Goal: Book appointment/travel/reservation

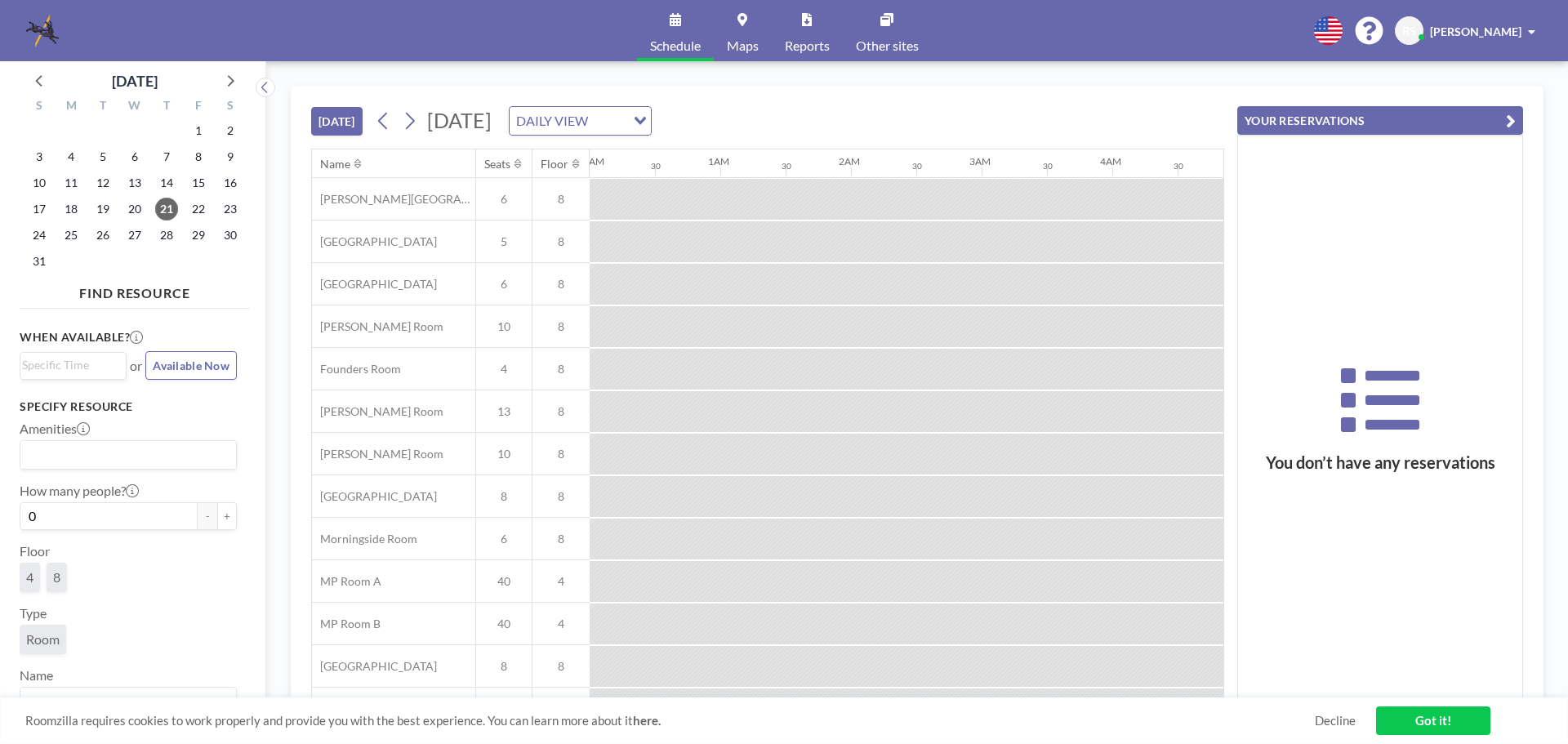
scroll to position [0, 2286]
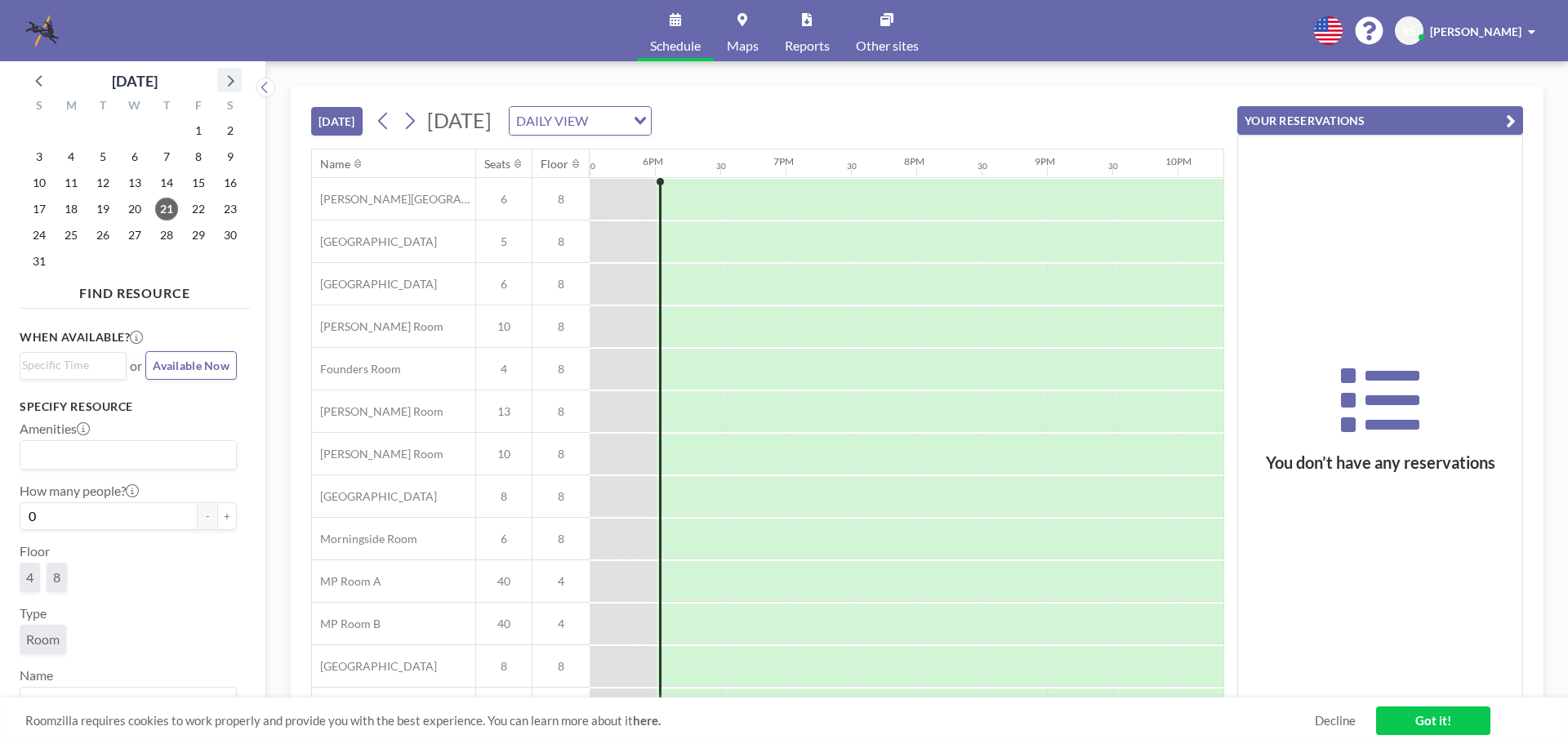
click at [234, 85] on icon at bounding box center [230, 80] width 22 height 22
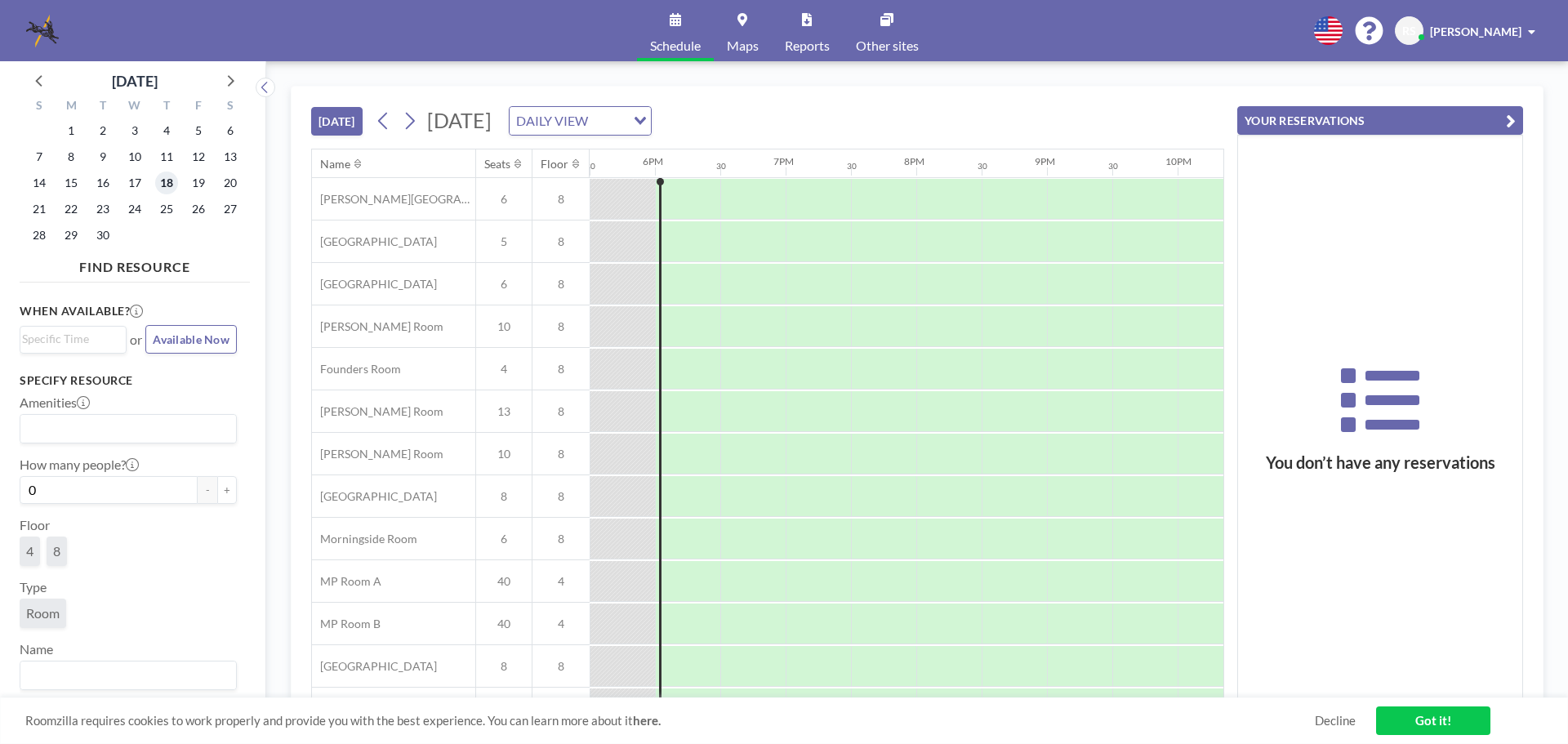
click at [170, 184] on span "18" at bounding box center [167, 183] width 23 height 23
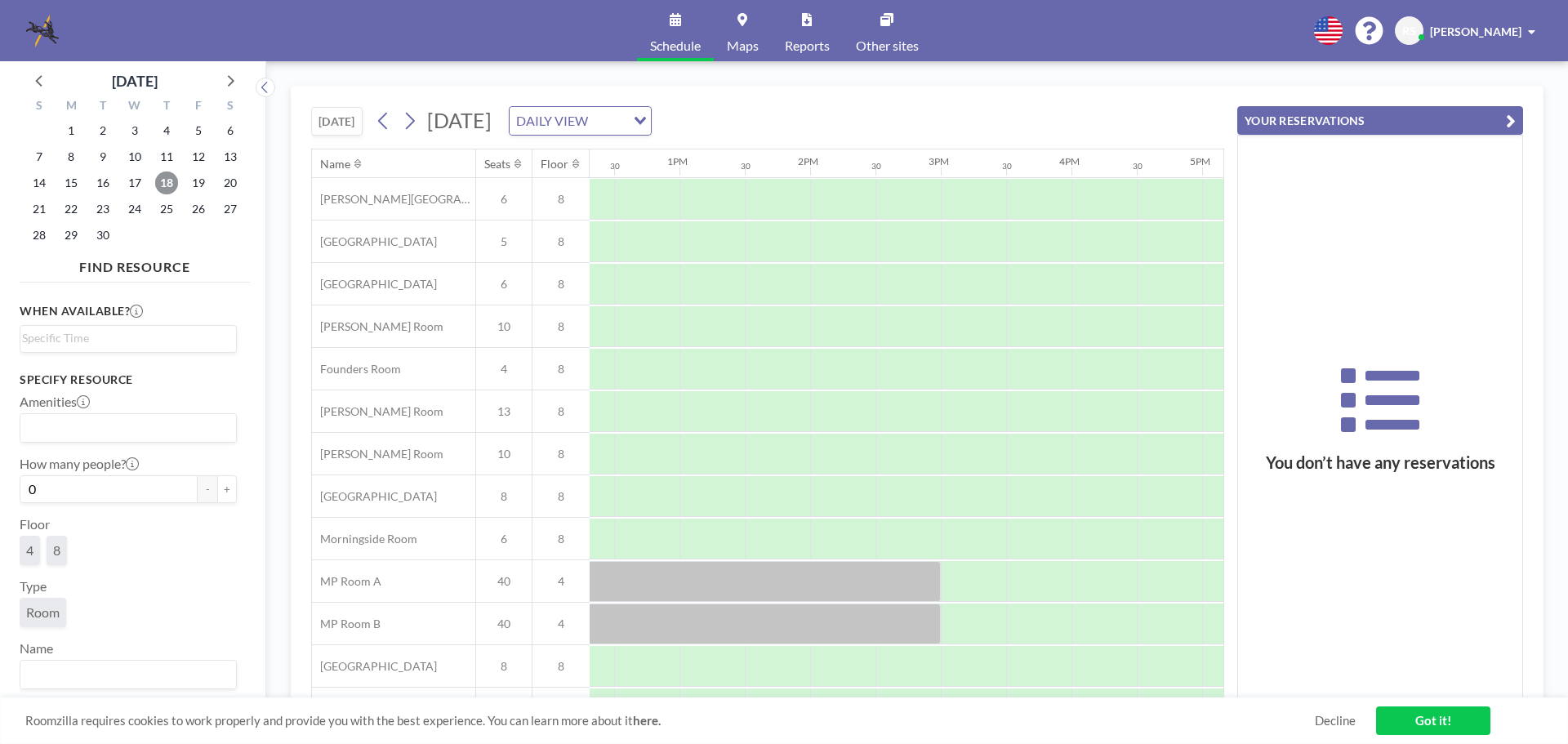
scroll to position [0, 1616]
click at [1103, 411] on div at bounding box center [1097, 411] width 66 height 41
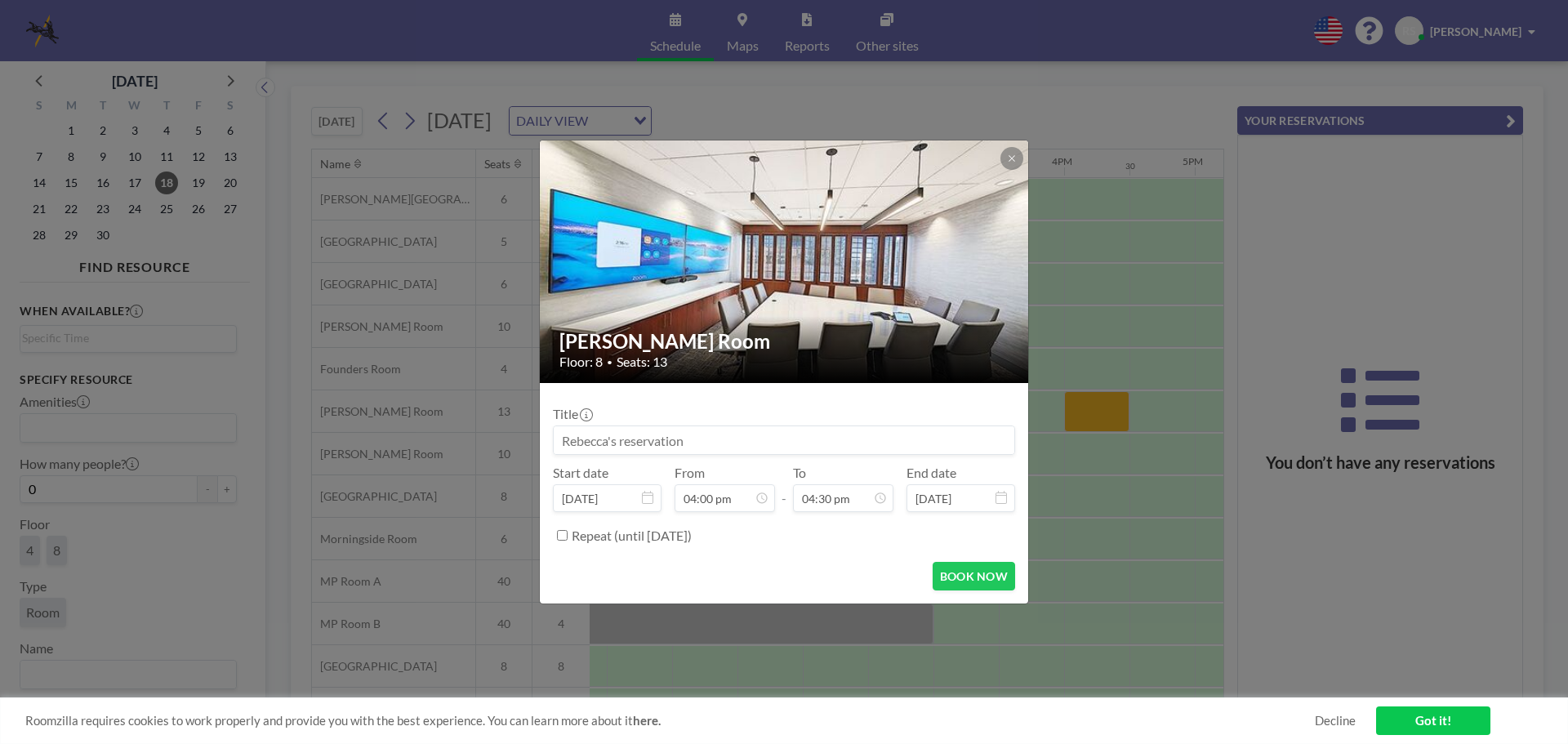
click at [767, 443] on input at bounding box center [783, 440] width 460 height 27
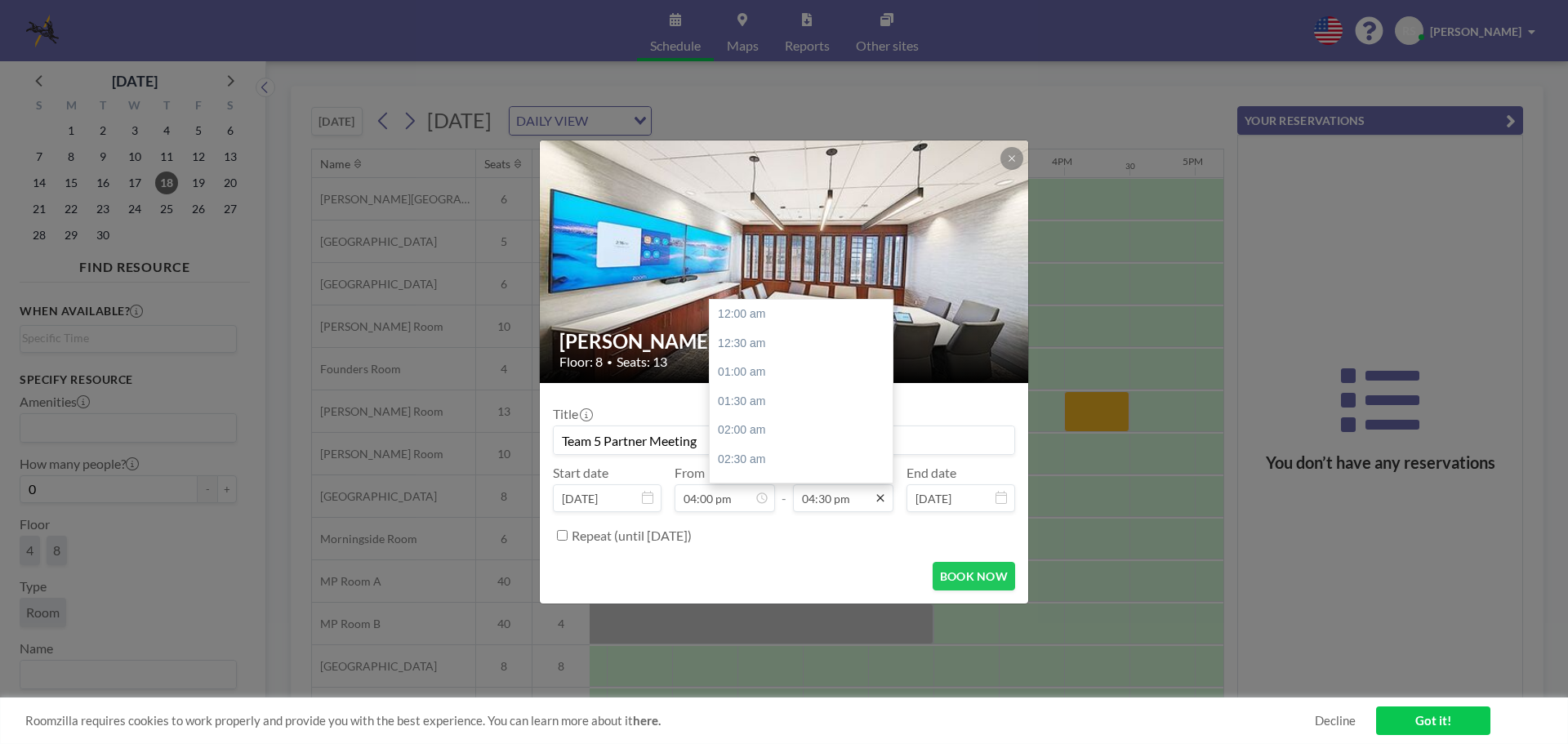
scroll to position [960, 0]
type input "Team 5 Partner Meeting"
click at [877, 497] on icon at bounding box center [880, 498] width 13 height 13
click at [793, 373] on div "05:30 pm" at bounding box center [805, 372] width 191 height 29
type input "05:30 pm"
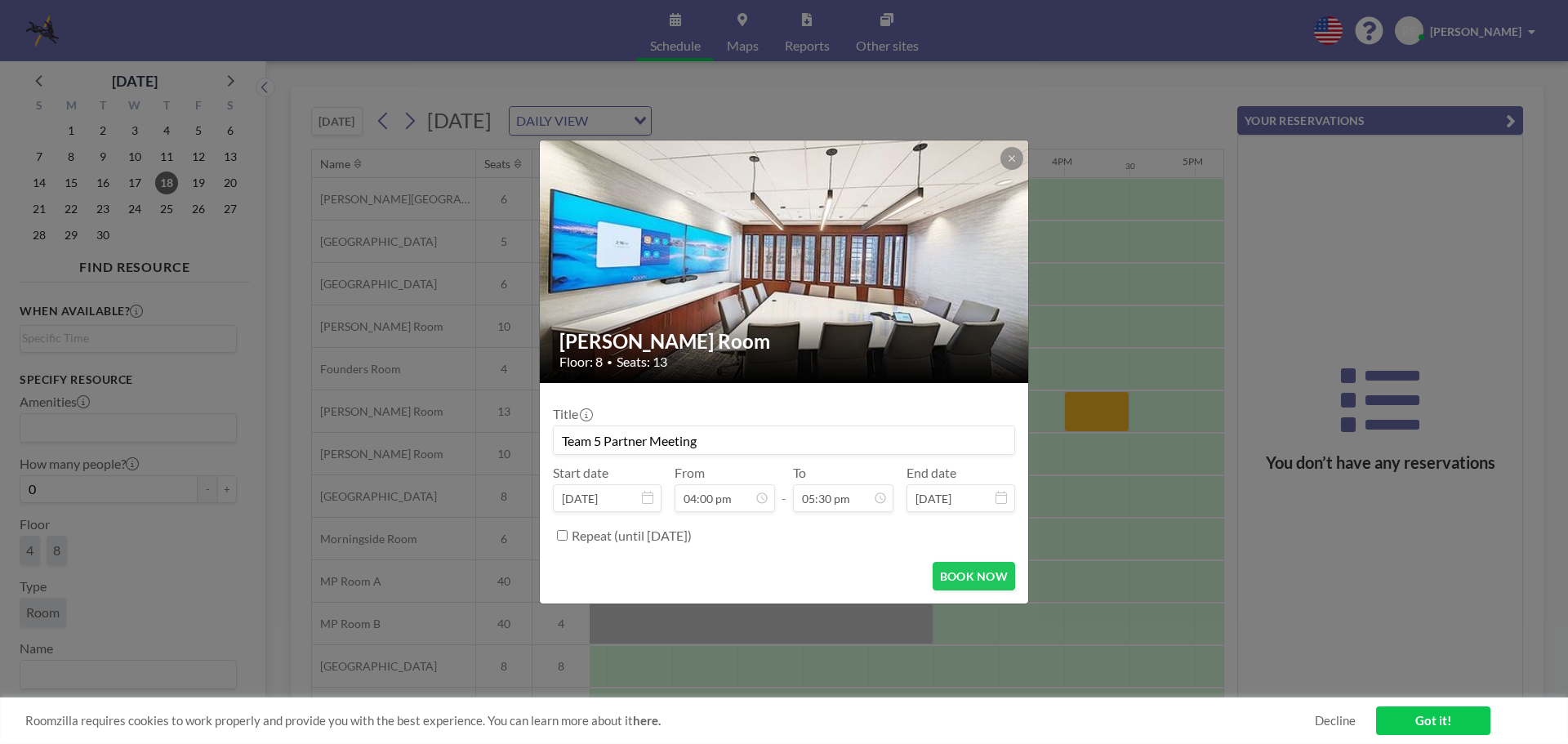
click at [562, 536] on input "Repeat (until [DATE])" at bounding box center [562, 535] width 11 height 11
checkbox input "true"
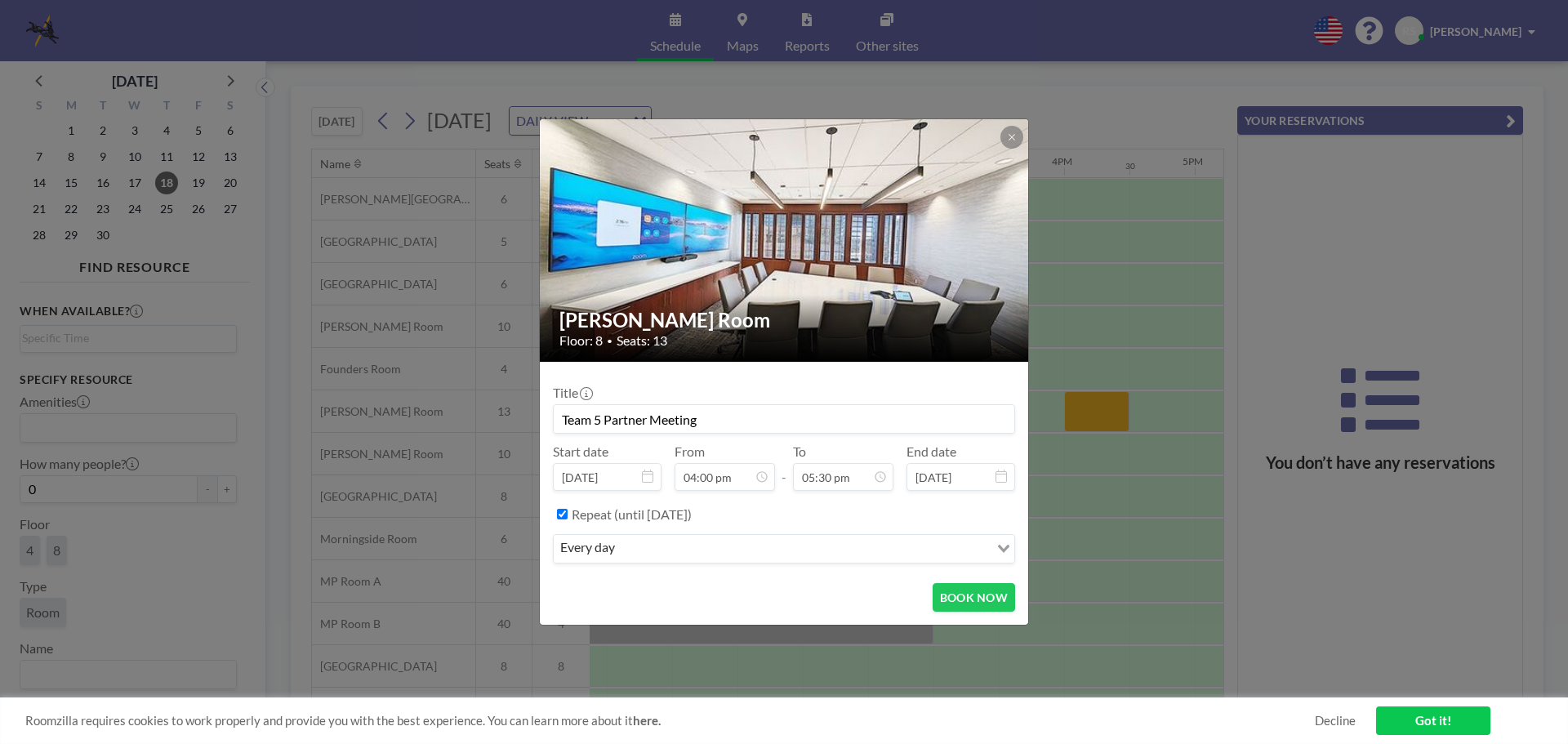
click at [681, 552] on input "Search for option" at bounding box center [803, 549] width 368 height 22
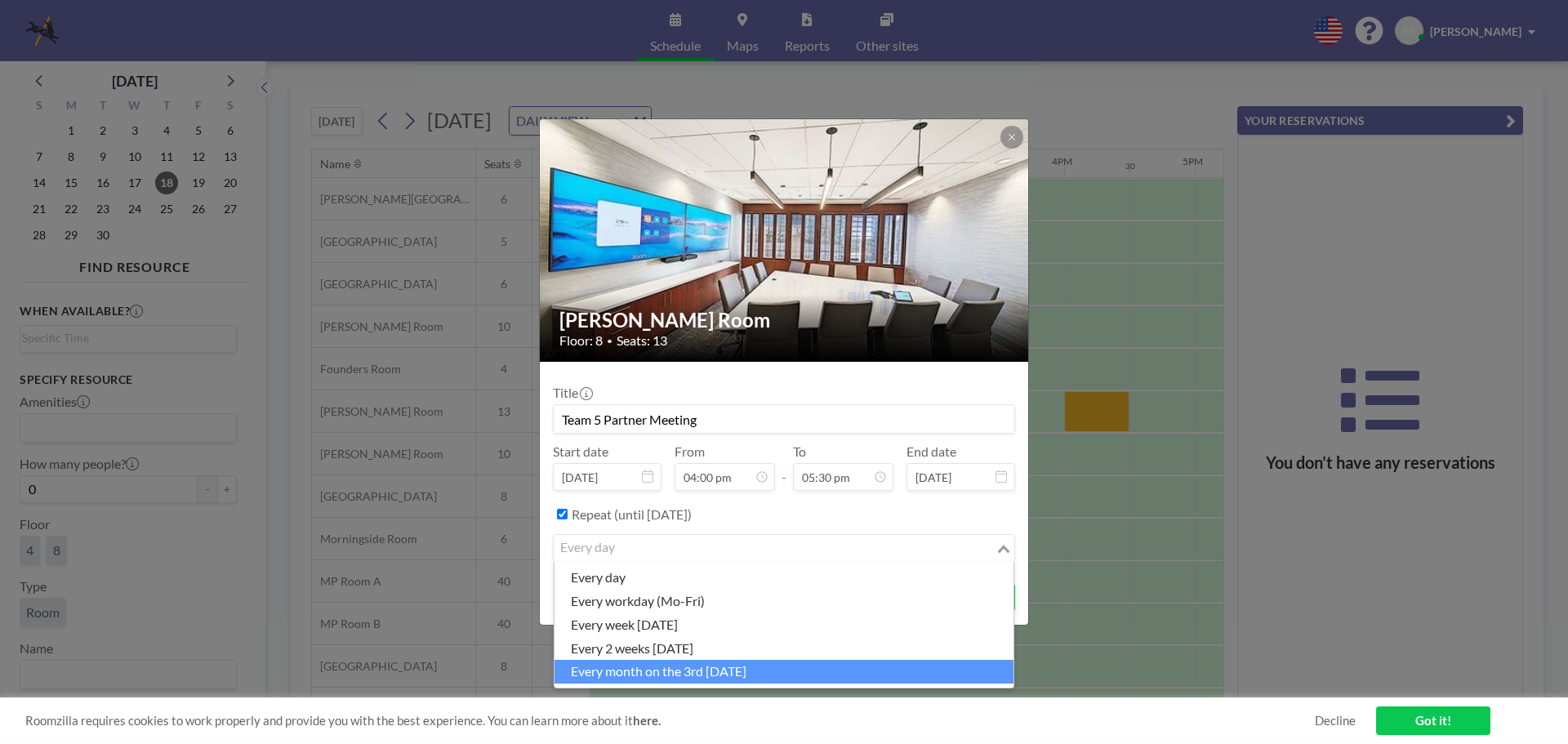
click at [688, 667] on li "every month on the 3rd [DATE]" at bounding box center [783, 671] width 459 height 24
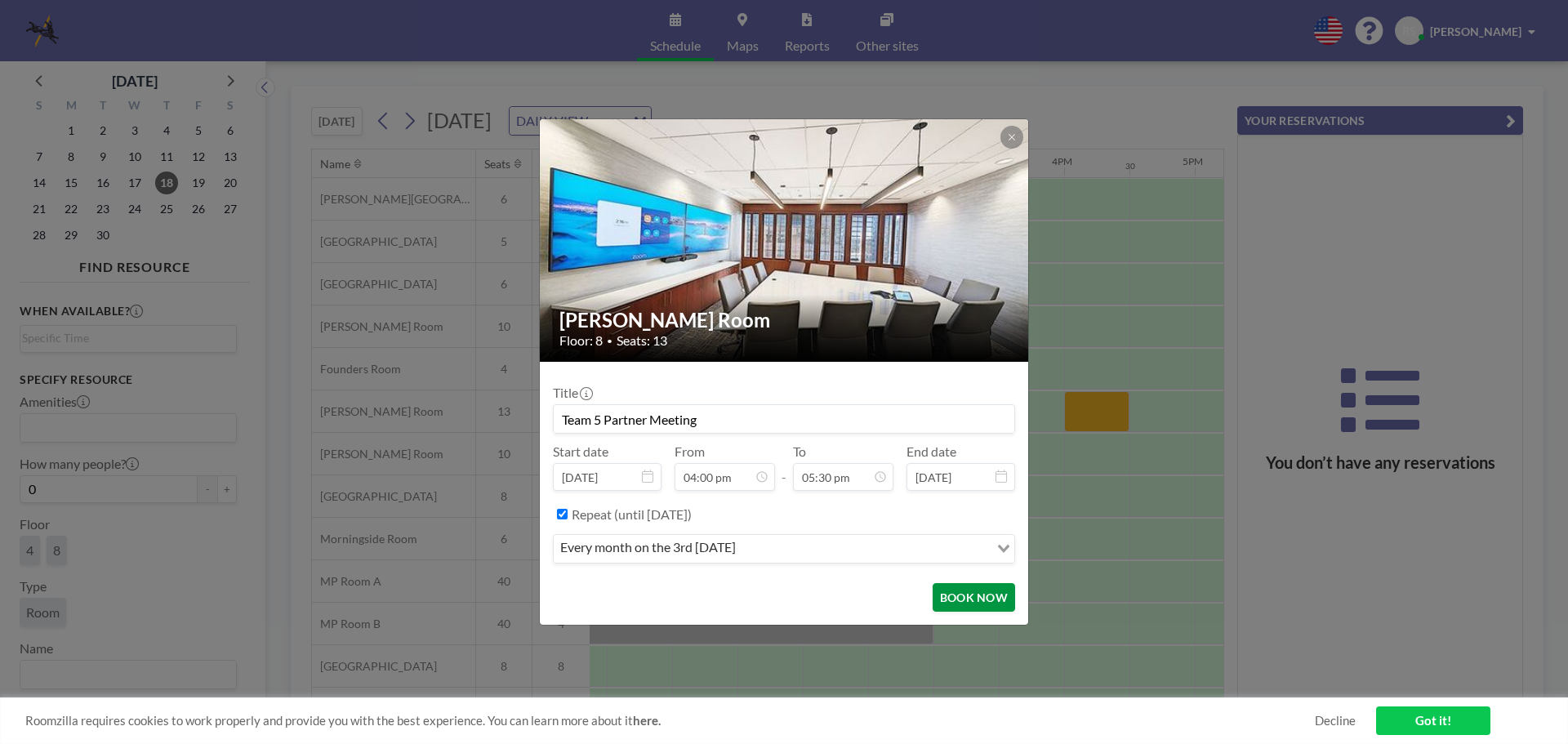
click at [967, 592] on button "BOOK NOW" at bounding box center [973, 597] width 82 height 28
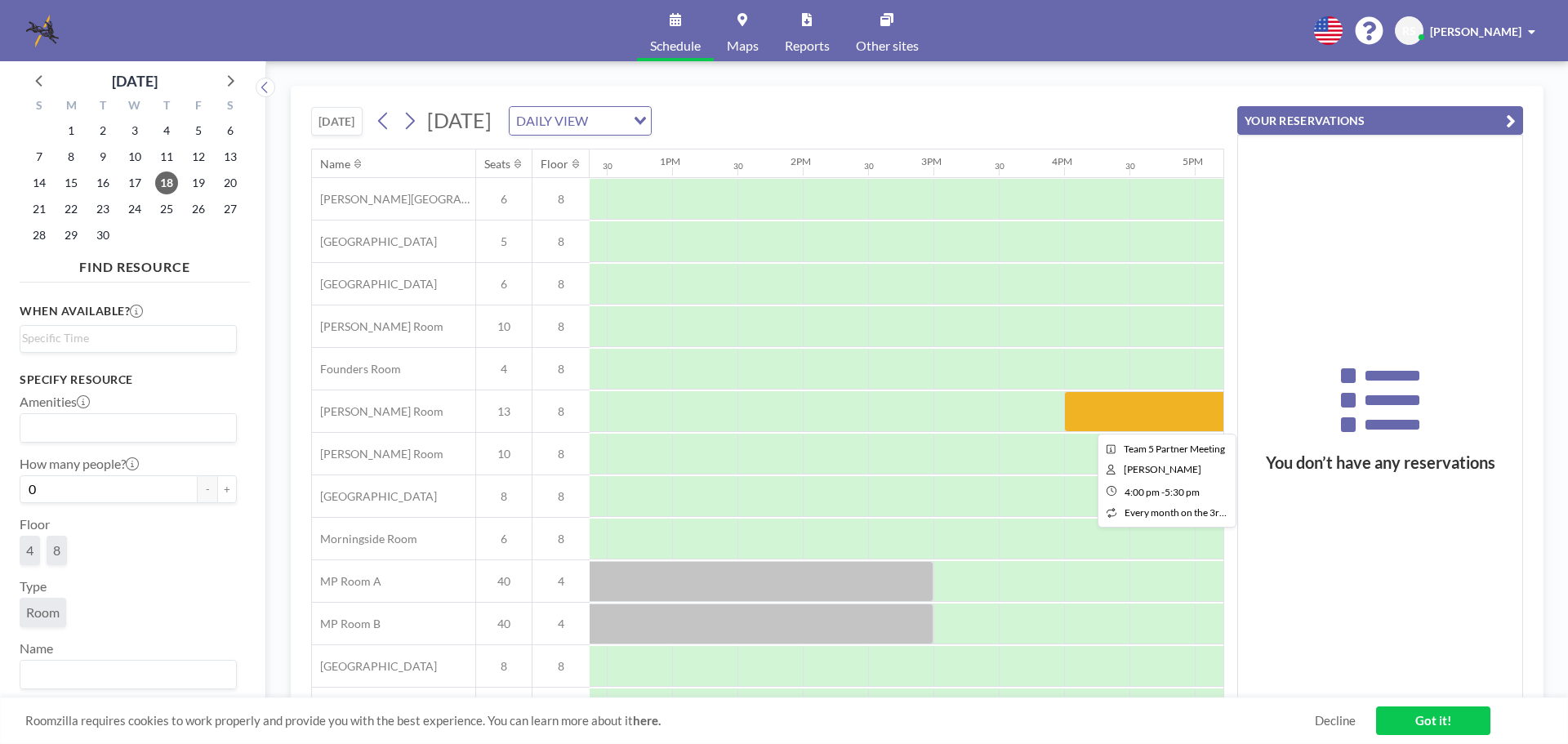
click at [1089, 416] on div at bounding box center [1162, 411] width 196 height 41
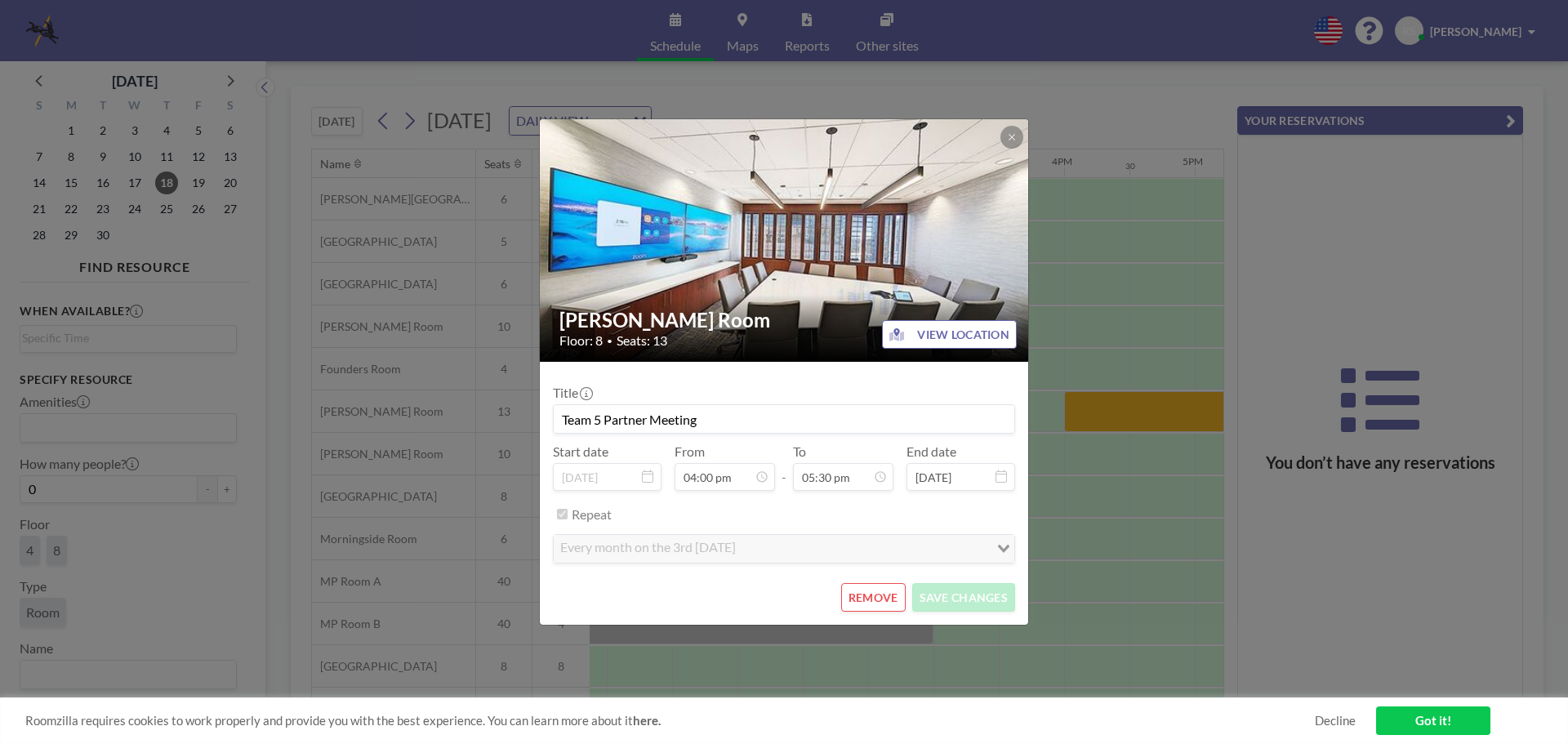
scroll to position [930, 0]
click at [1010, 130] on button at bounding box center [1012, 138] width 23 height 23
